Goal: Browse casually: Explore the website without a specific task or goal

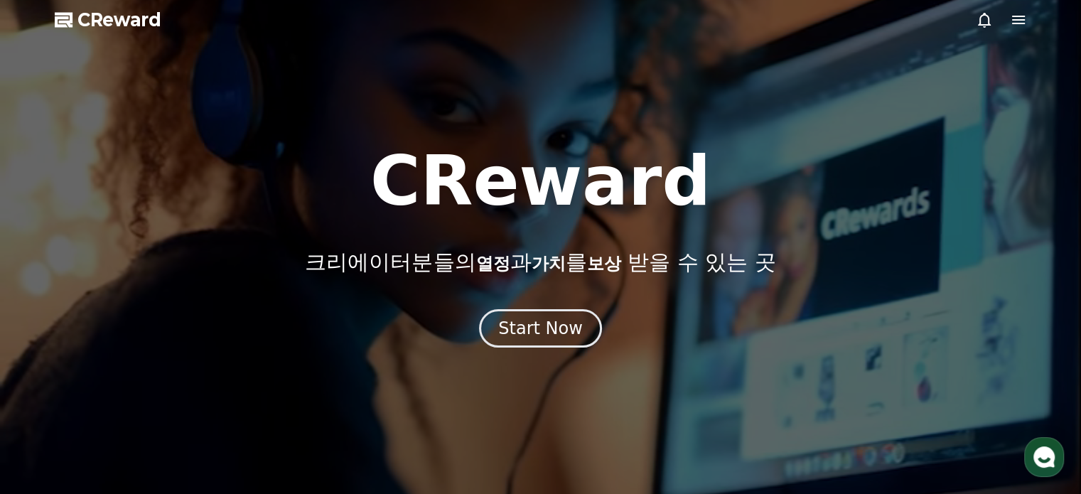
click at [544, 338] on div "Start Now" at bounding box center [540, 328] width 85 height 23
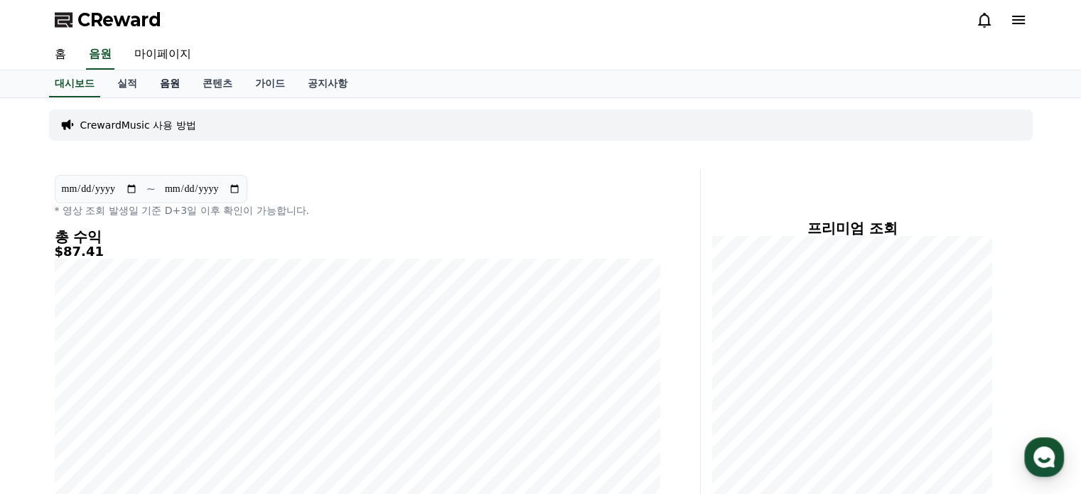
click at [175, 83] on link "음원" at bounding box center [170, 83] width 43 height 27
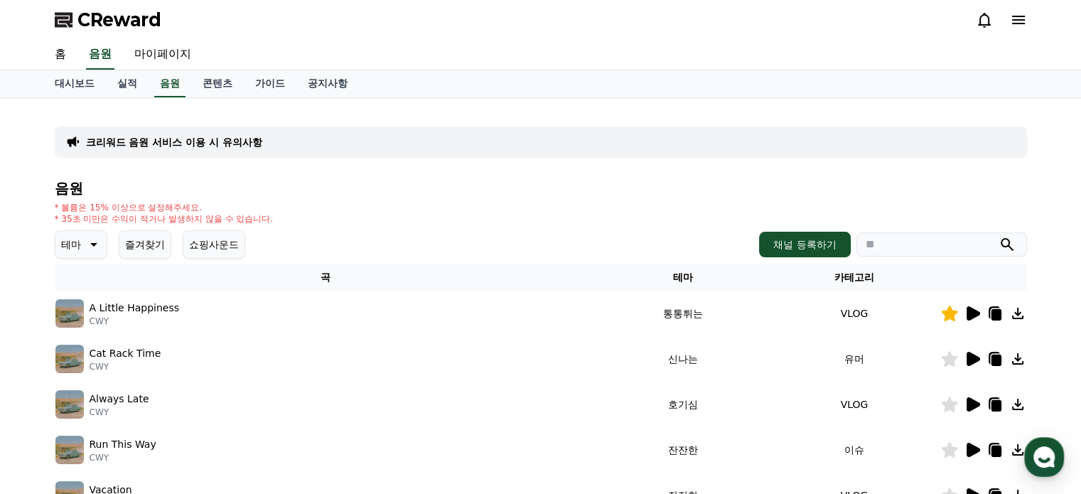
click at [975, 315] on icon at bounding box center [973, 313] width 14 height 14
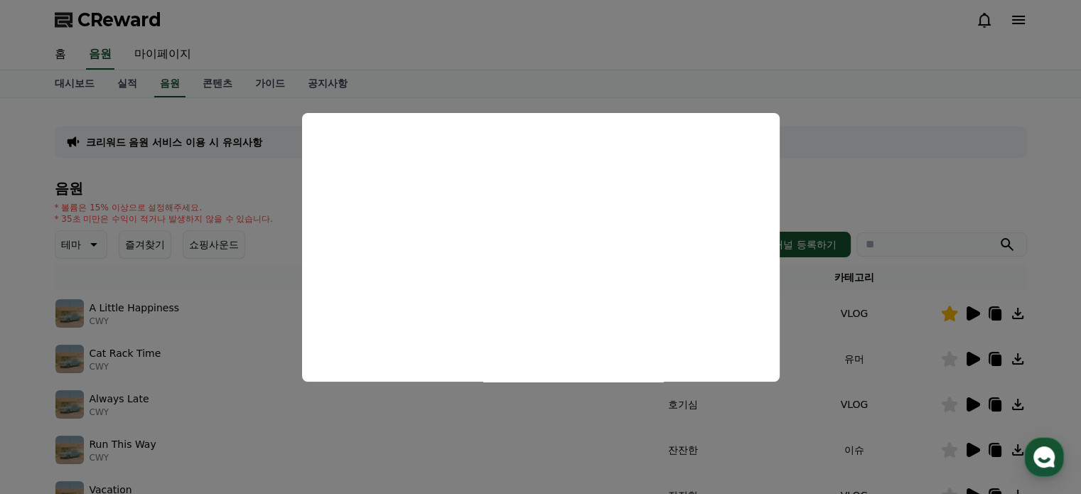
click at [908, 176] on button "close modal" at bounding box center [540, 247] width 1081 height 494
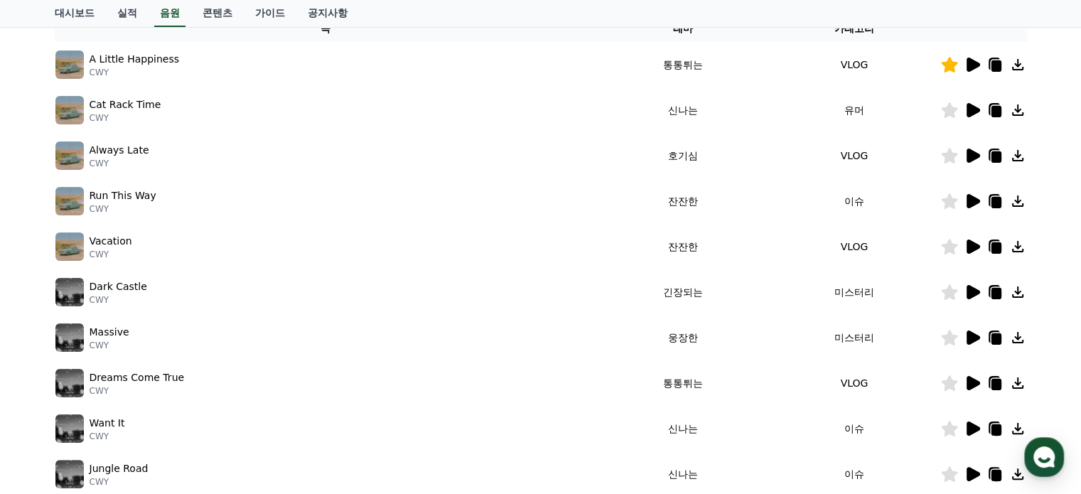
scroll to position [284, 0]
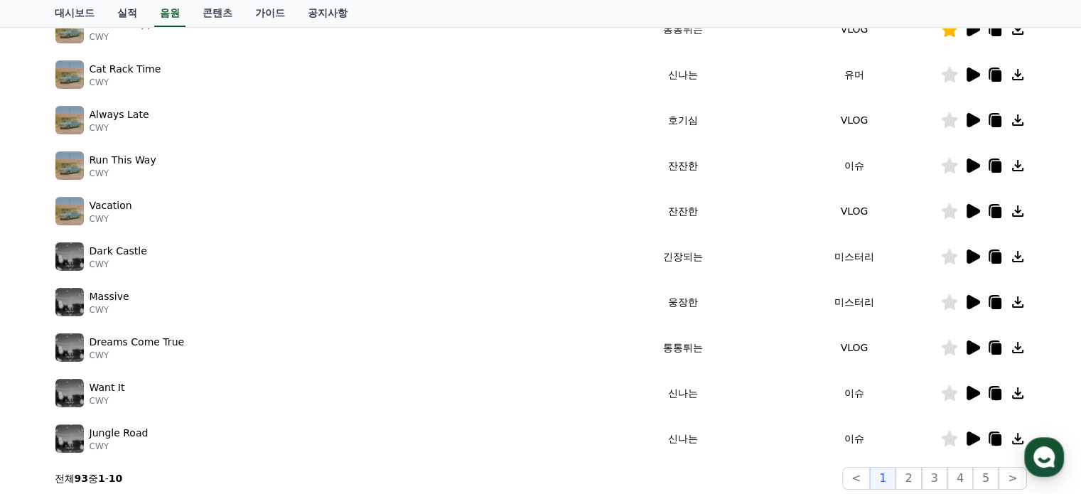
click at [971, 254] on icon at bounding box center [973, 256] width 14 height 14
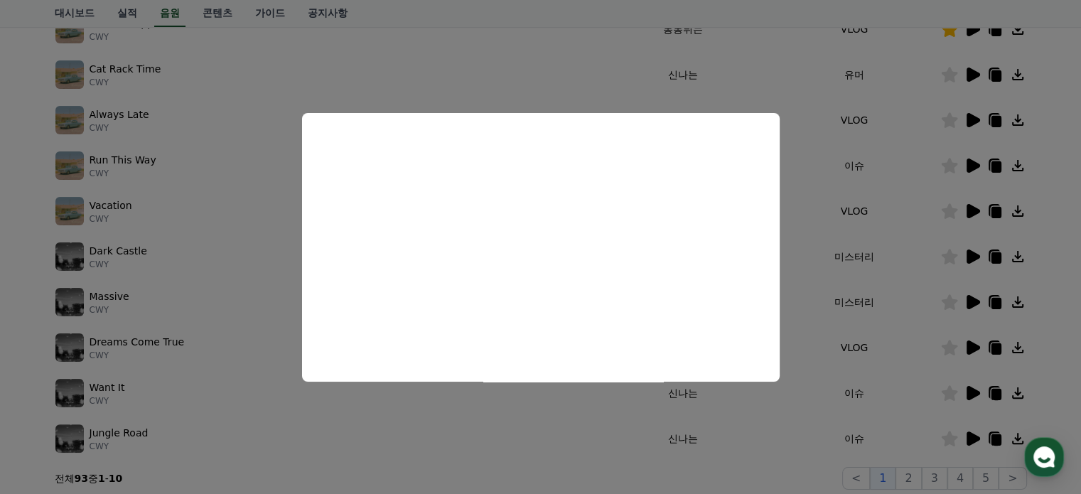
click at [964, 350] on button "close modal" at bounding box center [540, 247] width 1081 height 494
click at [968, 347] on icon at bounding box center [973, 347] width 14 height 14
click at [934, 391] on button "close modal" at bounding box center [540, 247] width 1081 height 494
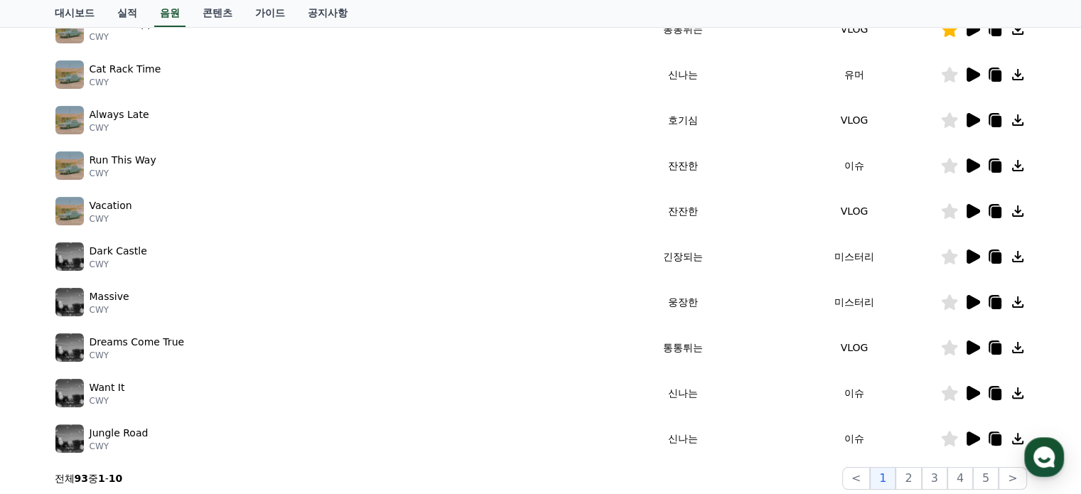
click at [969, 392] on icon at bounding box center [973, 393] width 14 height 14
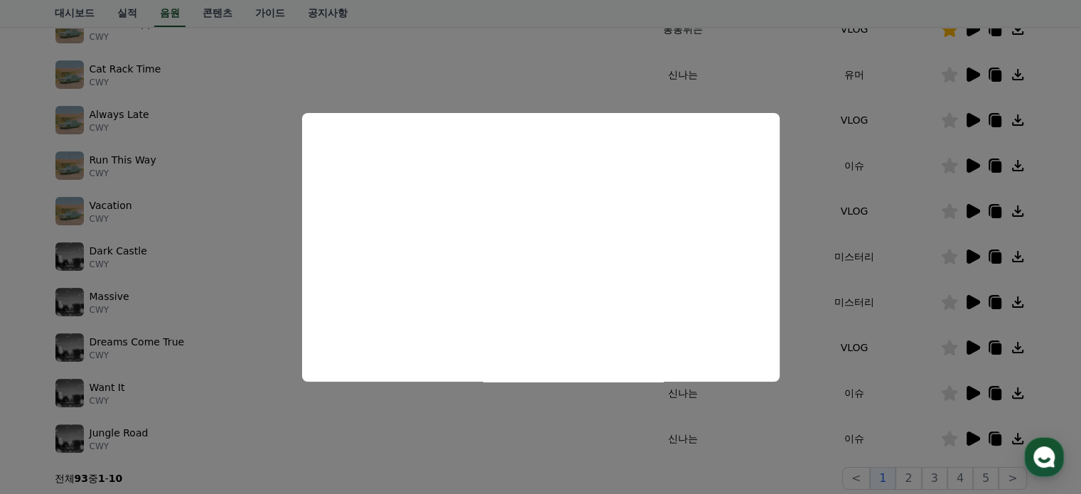
click at [969, 431] on button "close modal" at bounding box center [540, 247] width 1081 height 494
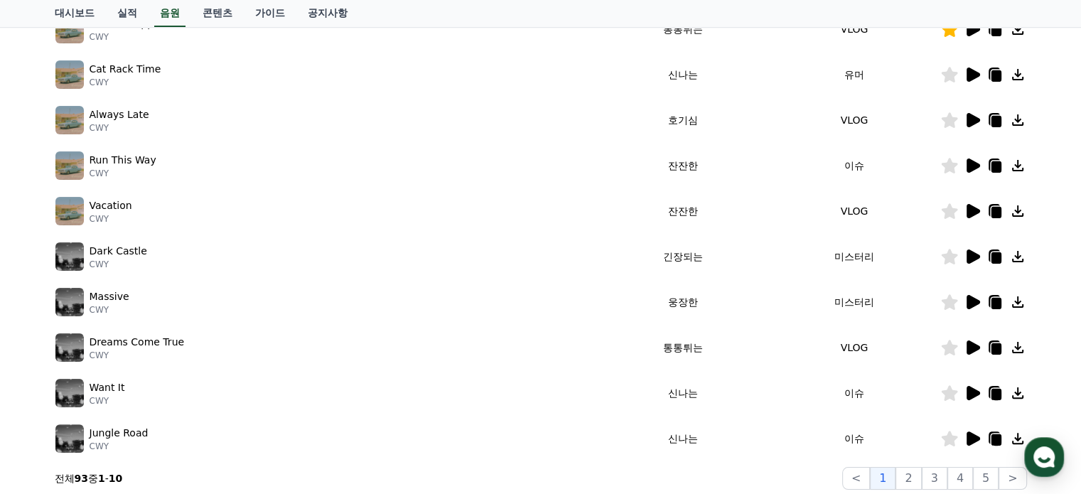
click at [969, 431] on icon at bounding box center [973, 438] width 14 height 14
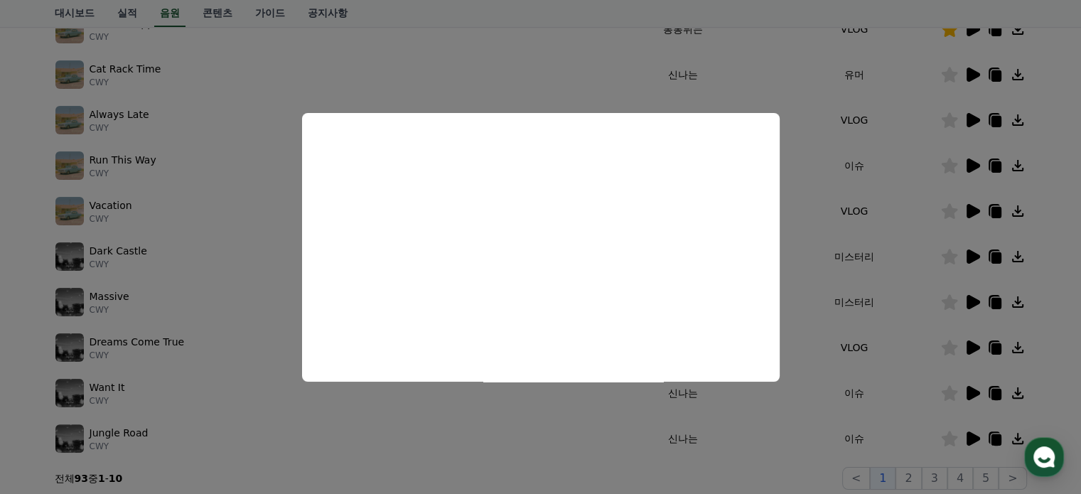
drag, startPoint x: 909, startPoint y: 465, endPoint x: 916, endPoint y: 468, distance: 7.7
click at [909, 465] on button "close modal" at bounding box center [540, 247] width 1081 height 494
click at [918, 477] on button "2" at bounding box center [908, 478] width 26 height 23
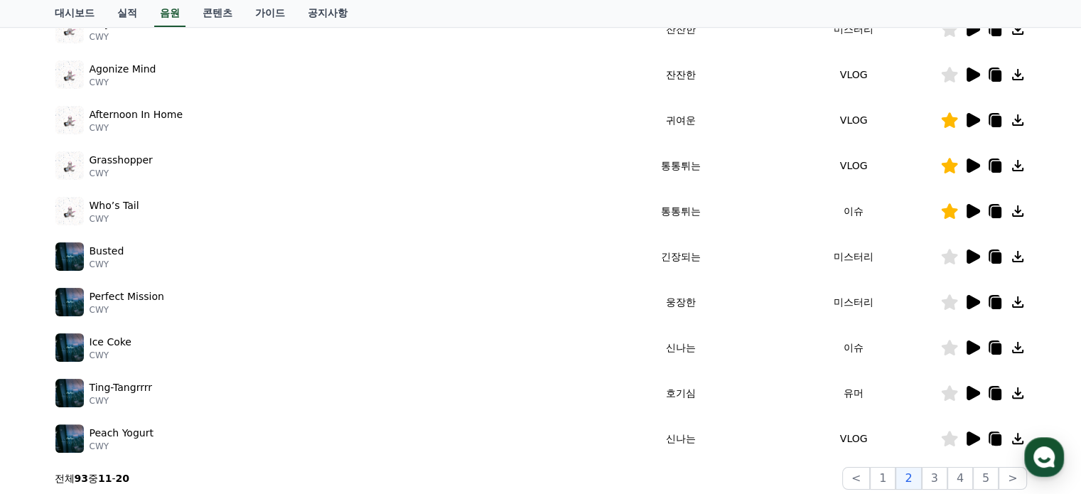
click at [973, 124] on icon at bounding box center [972, 120] width 17 height 17
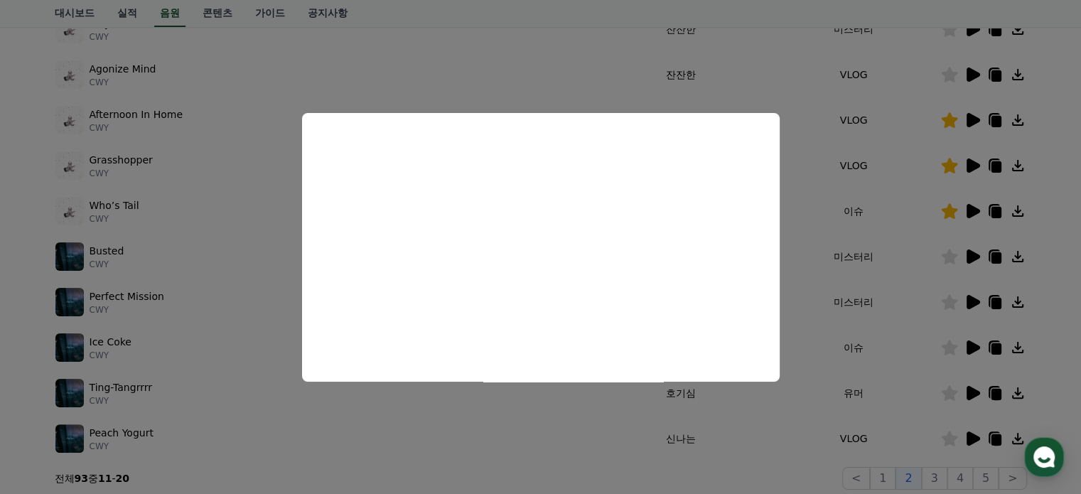
click at [929, 171] on button "close modal" at bounding box center [540, 247] width 1081 height 494
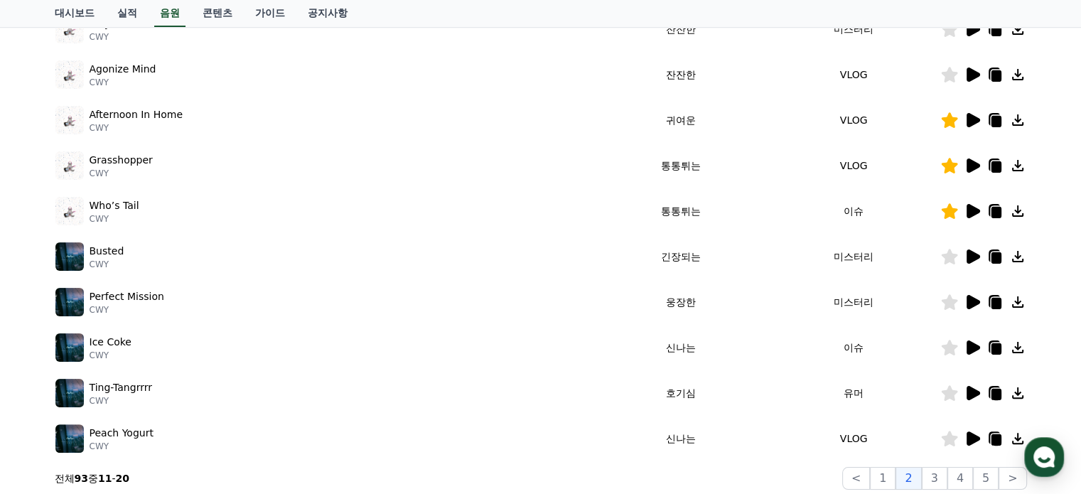
click at [964, 212] on icon at bounding box center [972, 211] width 17 height 17
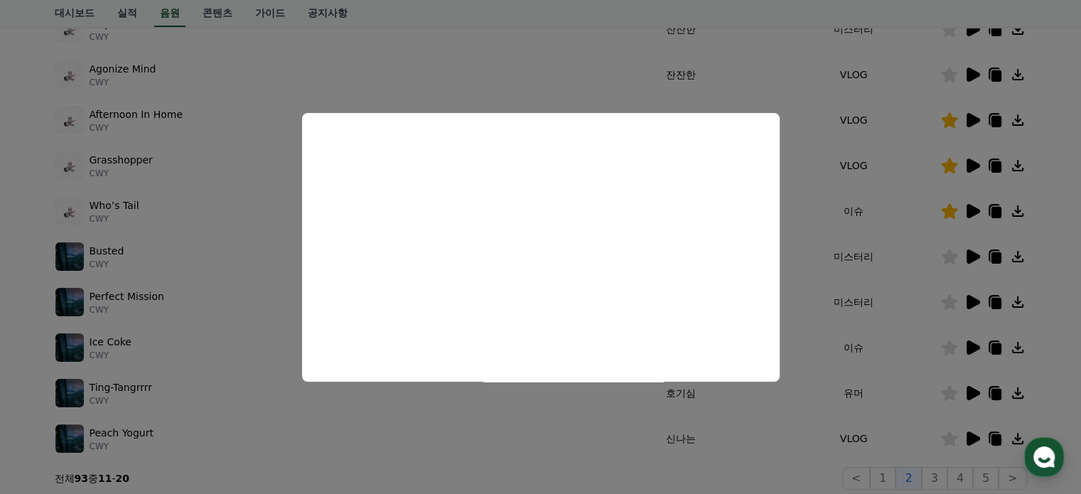
click at [979, 212] on button "close modal" at bounding box center [540, 247] width 1081 height 494
click at [974, 211] on icon at bounding box center [973, 211] width 14 height 14
click at [910, 238] on button "close modal" at bounding box center [540, 247] width 1081 height 494
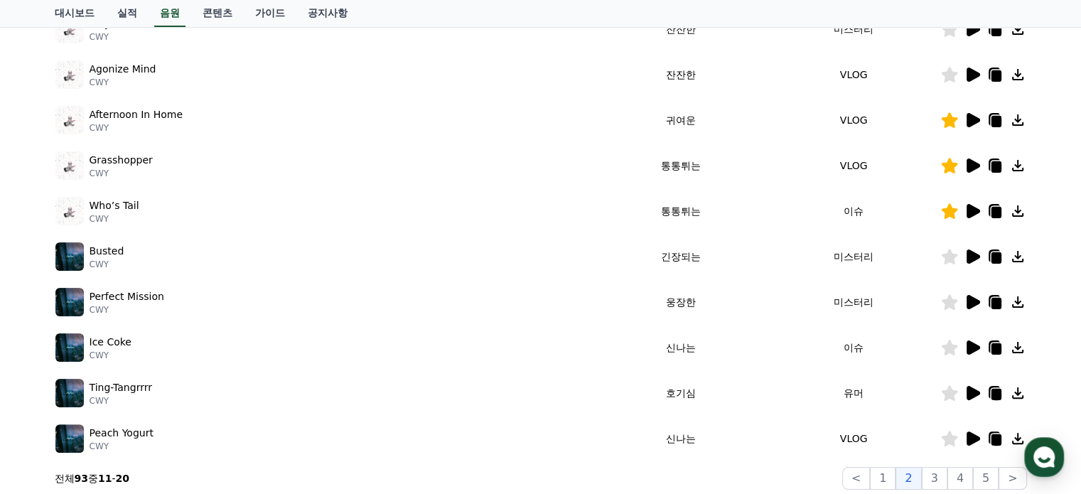
click at [975, 259] on icon at bounding box center [973, 256] width 14 height 14
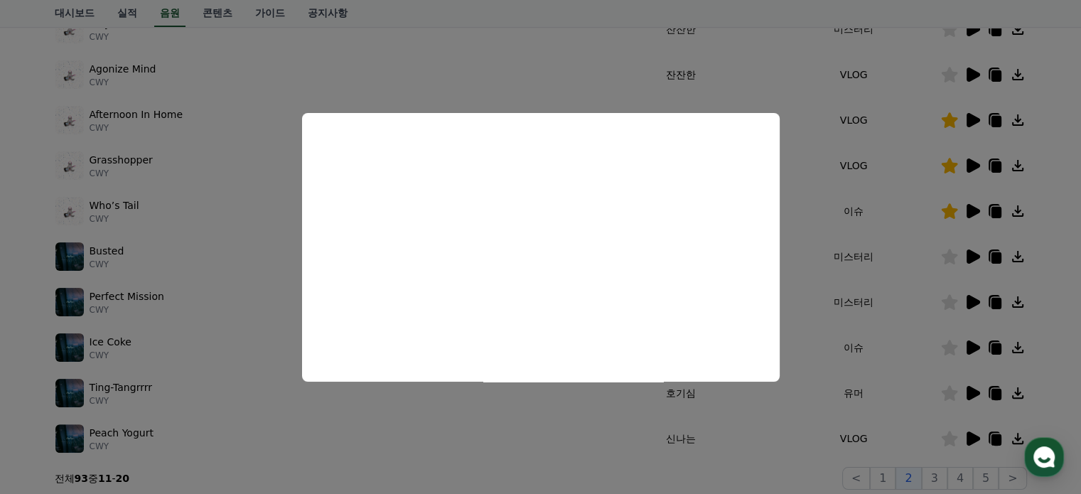
click at [927, 275] on button "close modal" at bounding box center [540, 247] width 1081 height 494
click at [971, 298] on icon at bounding box center [973, 302] width 14 height 14
click at [917, 283] on button "close modal" at bounding box center [540, 247] width 1081 height 494
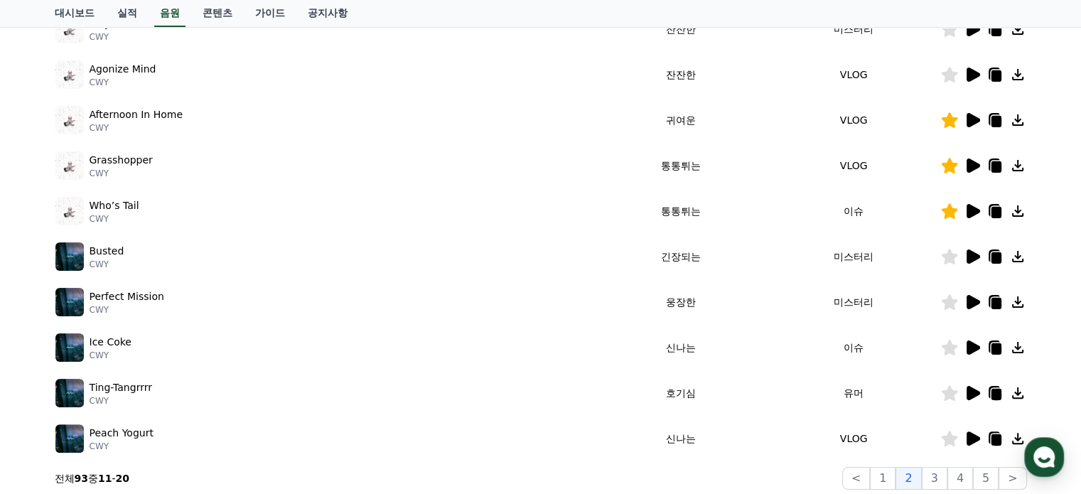
click at [945, 302] on icon at bounding box center [949, 302] width 16 height 16
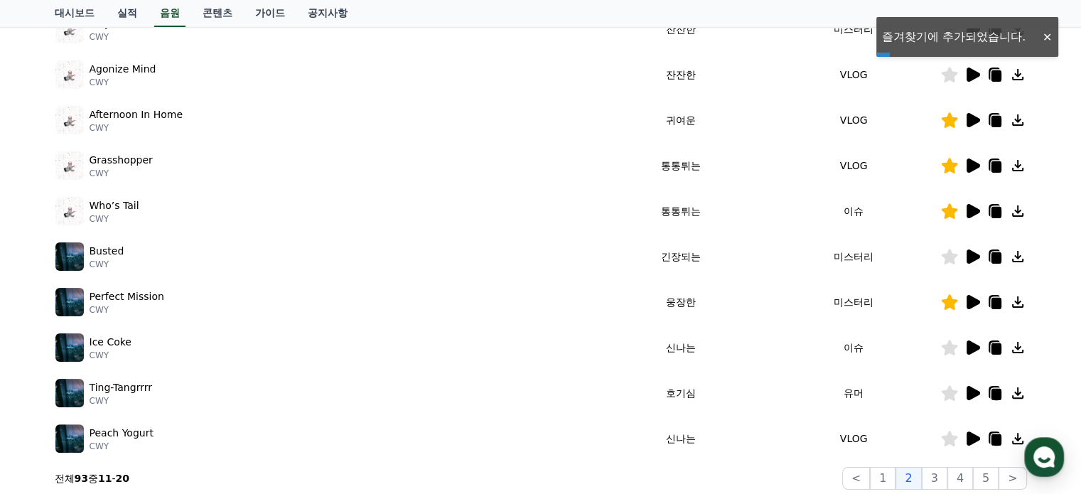
click at [995, 298] on icon at bounding box center [996, 303] width 10 height 11
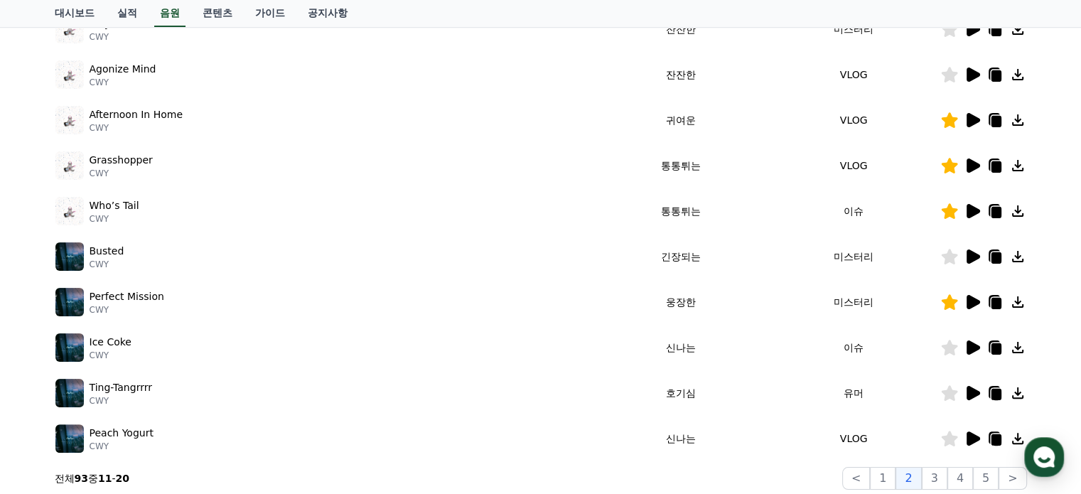
click at [276, 298] on div "Perfect Mission CWY" at bounding box center [324, 302] width 539 height 28
